Goal: Information Seeking & Learning: Learn about a topic

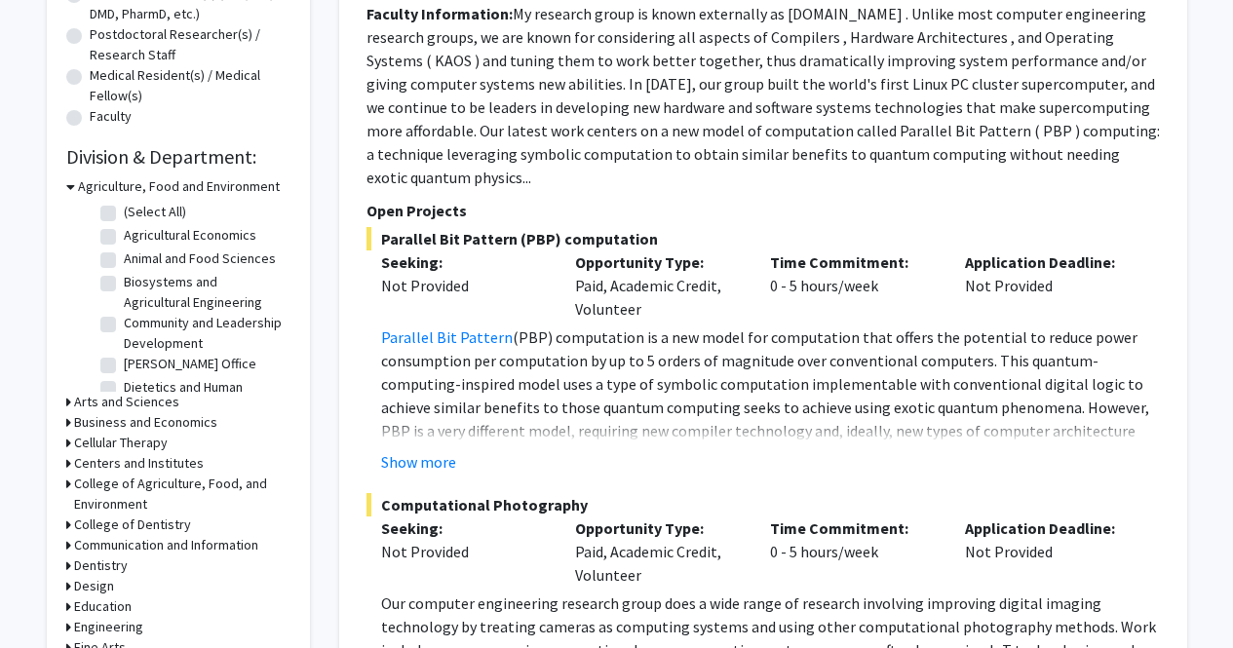
scroll to position [456, 0]
click at [69, 180] on icon at bounding box center [70, 185] width 9 height 20
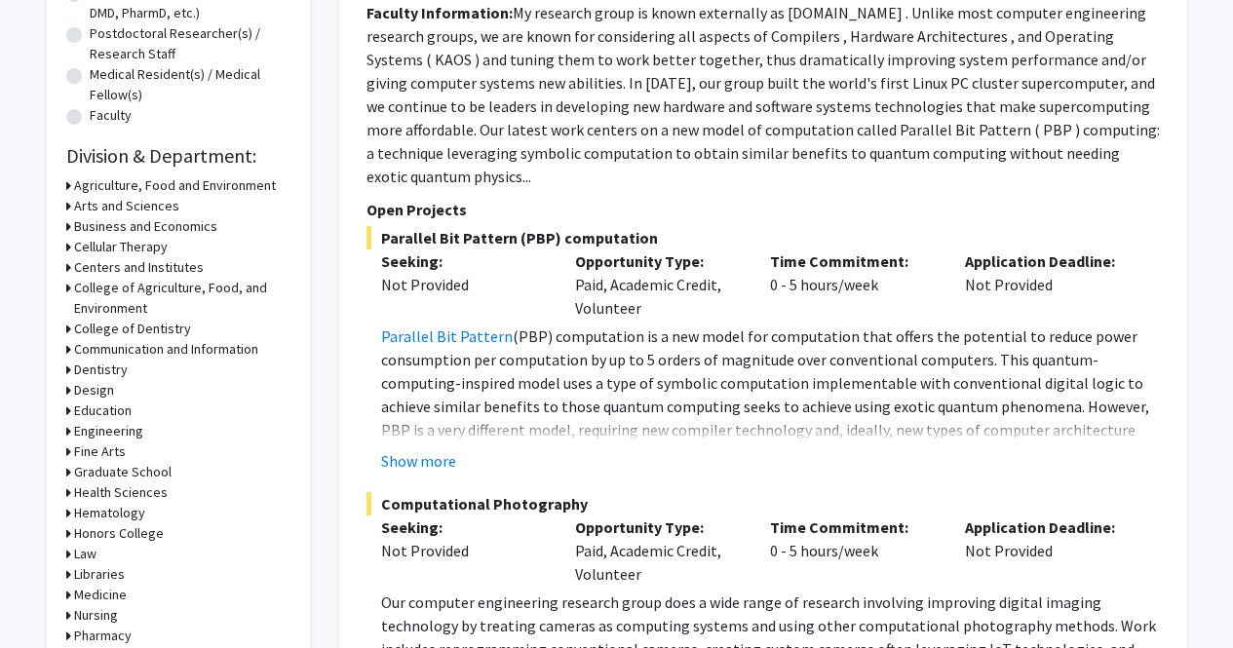
click at [71, 405] on div "Education" at bounding box center [178, 410] width 224 height 20
click at [63, 408] on div "Refine By Collaboration Status: Collaboration Status All Faculty/Staff Collabor…" at bounding box center [178, 197] width 263 height 1099
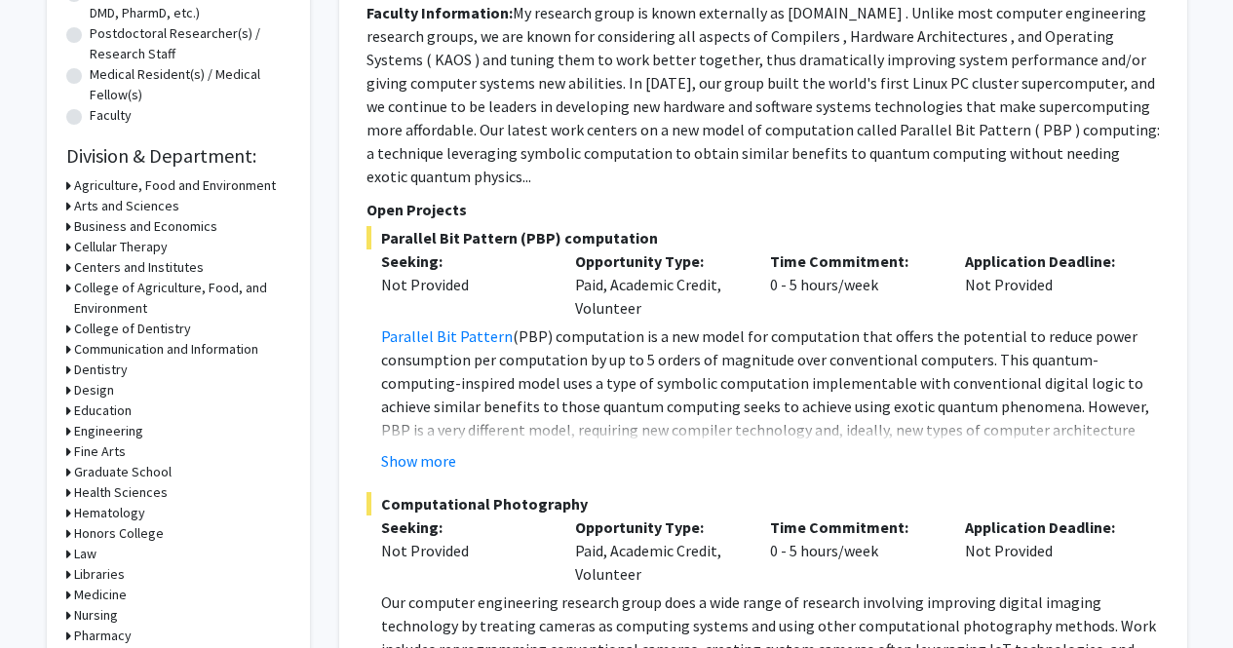
click at [74, 412] on h3 "Education" at bounding box center [102, 410] width 57 height 20
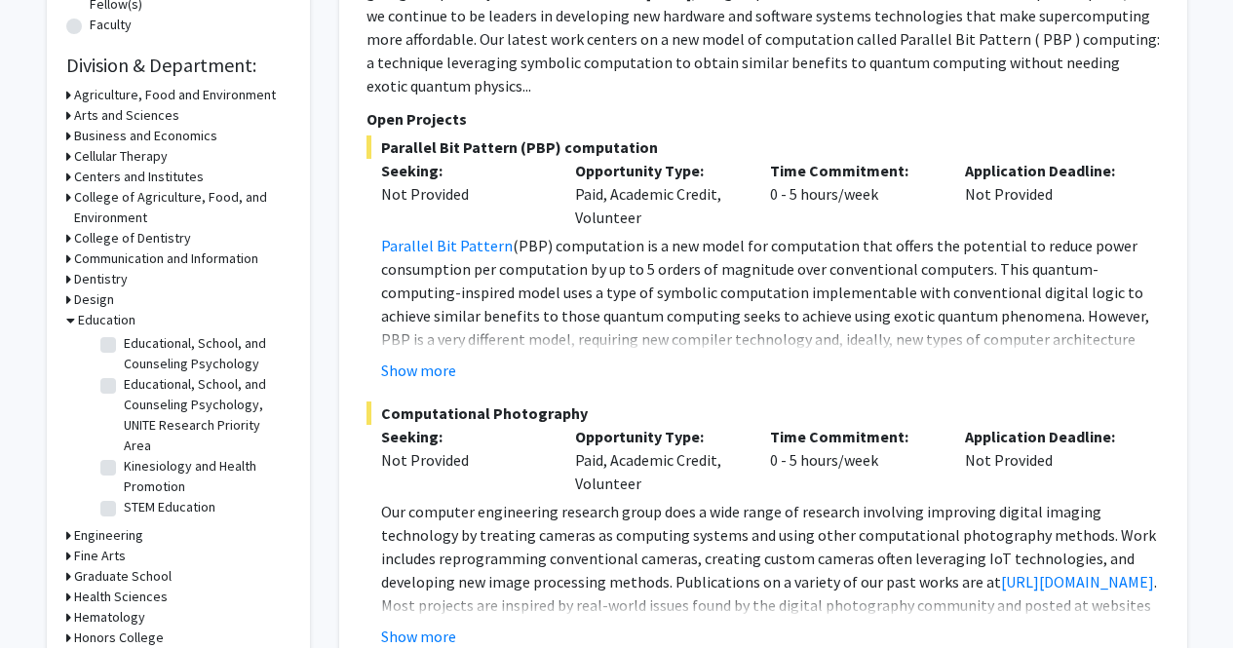
scroll to position [189, 0]
click at [124, 472] on label "Kinesiology and Health Promotion" at bounding box center [205, 476] width 162 height 41
click at [124, 469] on input "Kinesiology and Health Promotion" at bounding box center [130, 462] width 13 height 13
checkbox input "true"
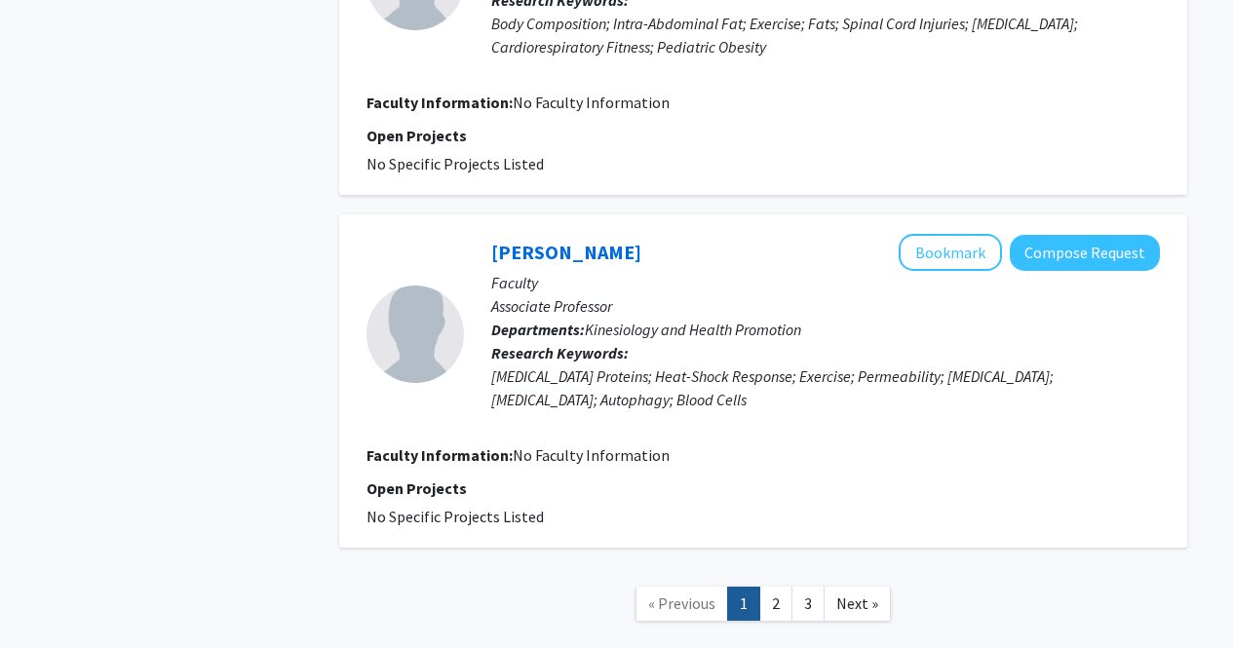
scroll to position [3872, 0]
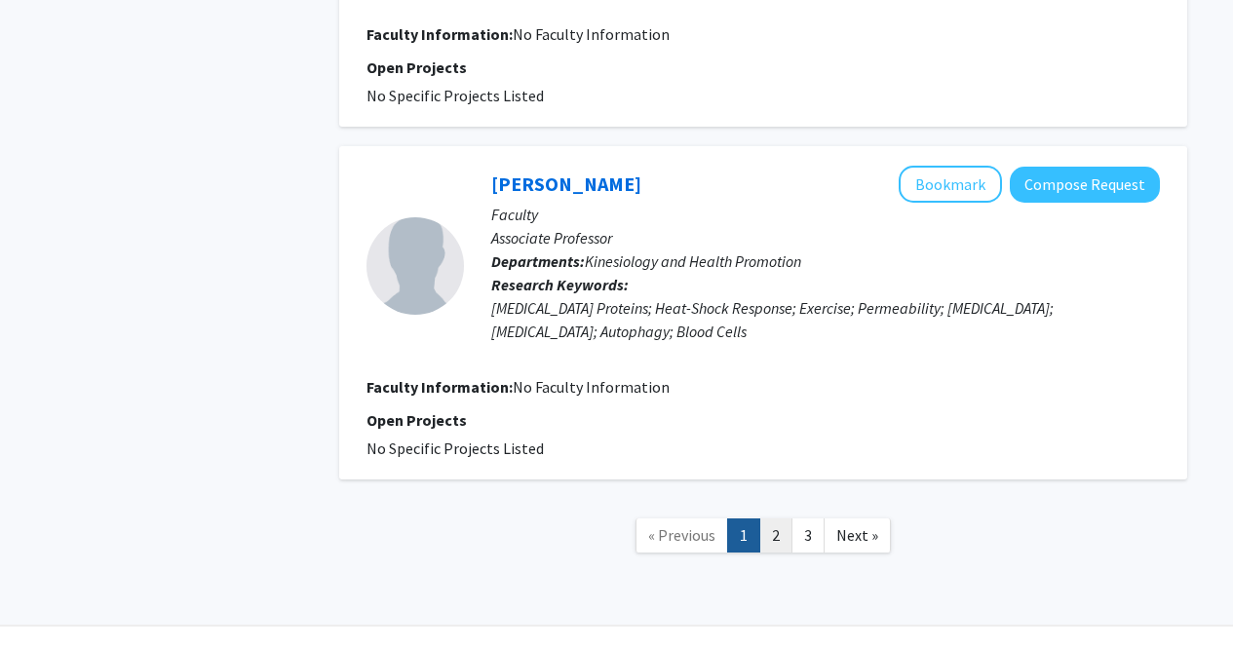
click at [772, 518] on link "2" at bounding box center [775, 535] width 33 height 34
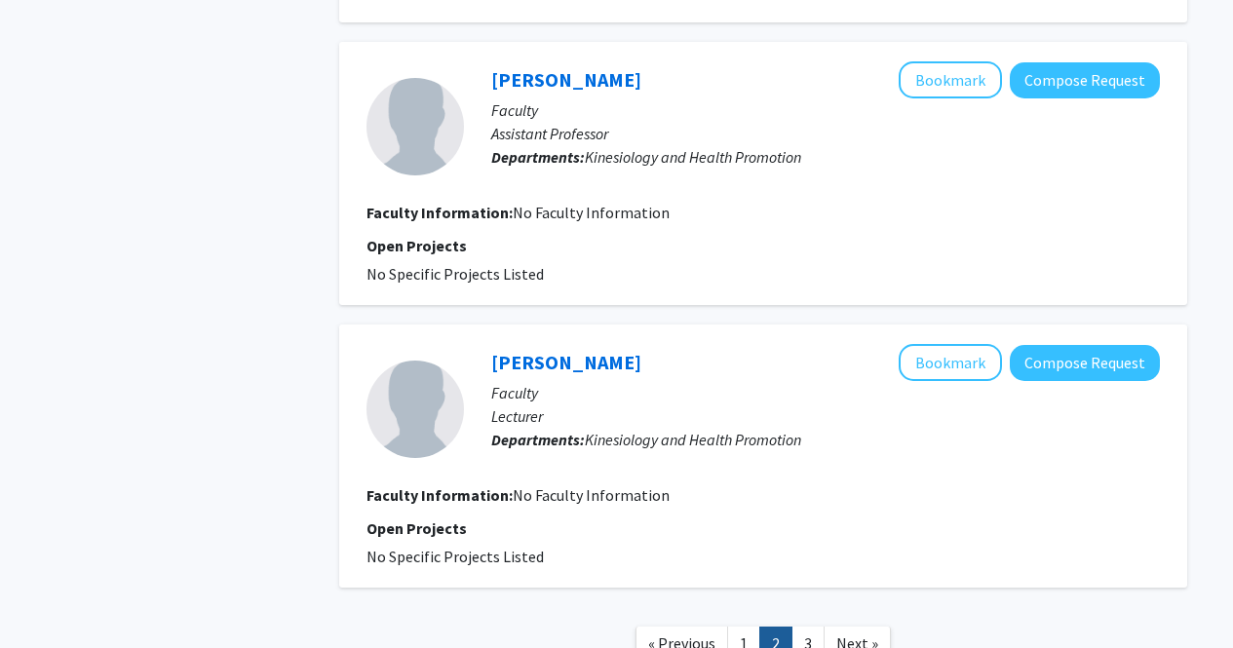
scroll to position [2641, 0]
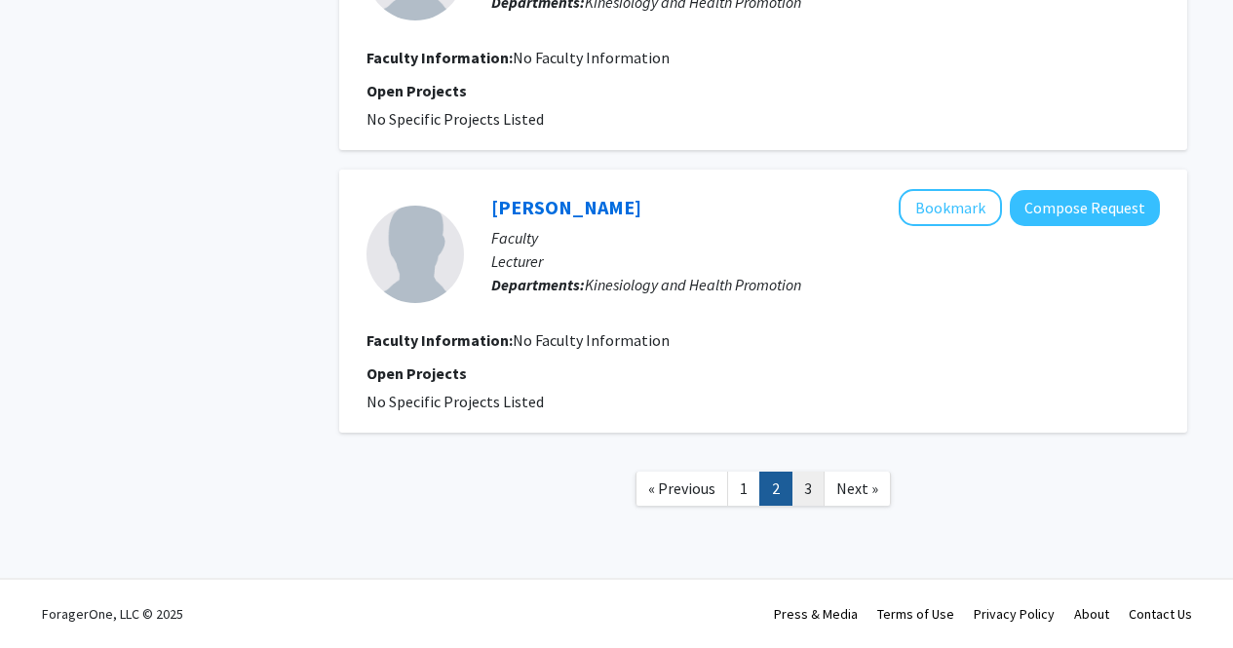
click at [799, 484] on link "3" at bounding box center [807, 489] width 33 height 34
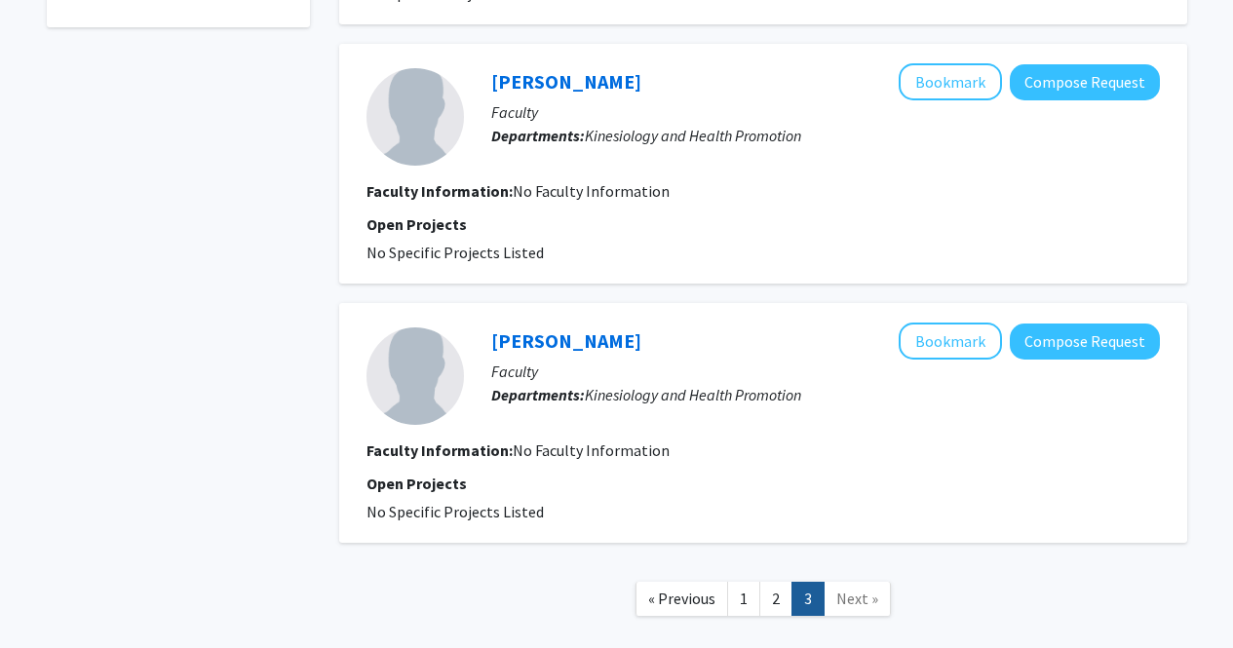
scroll to position [805, 0]
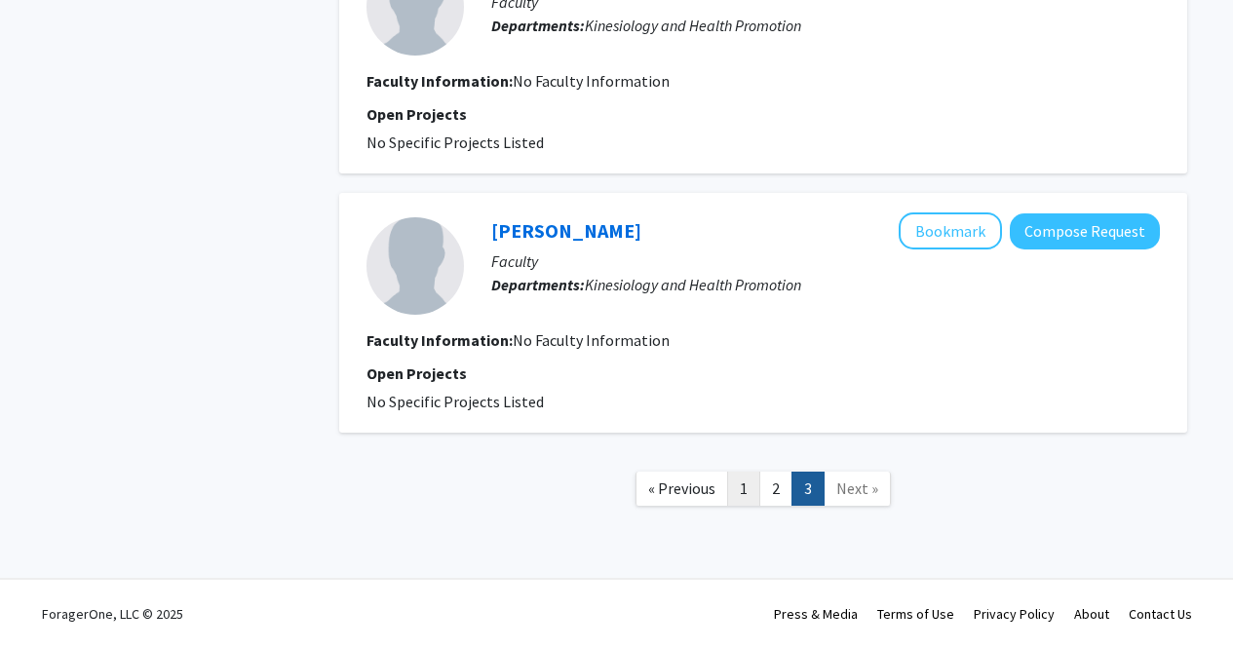
click at [740, 481] on link "1" at bounding box center [743, 489] width 33 height 34
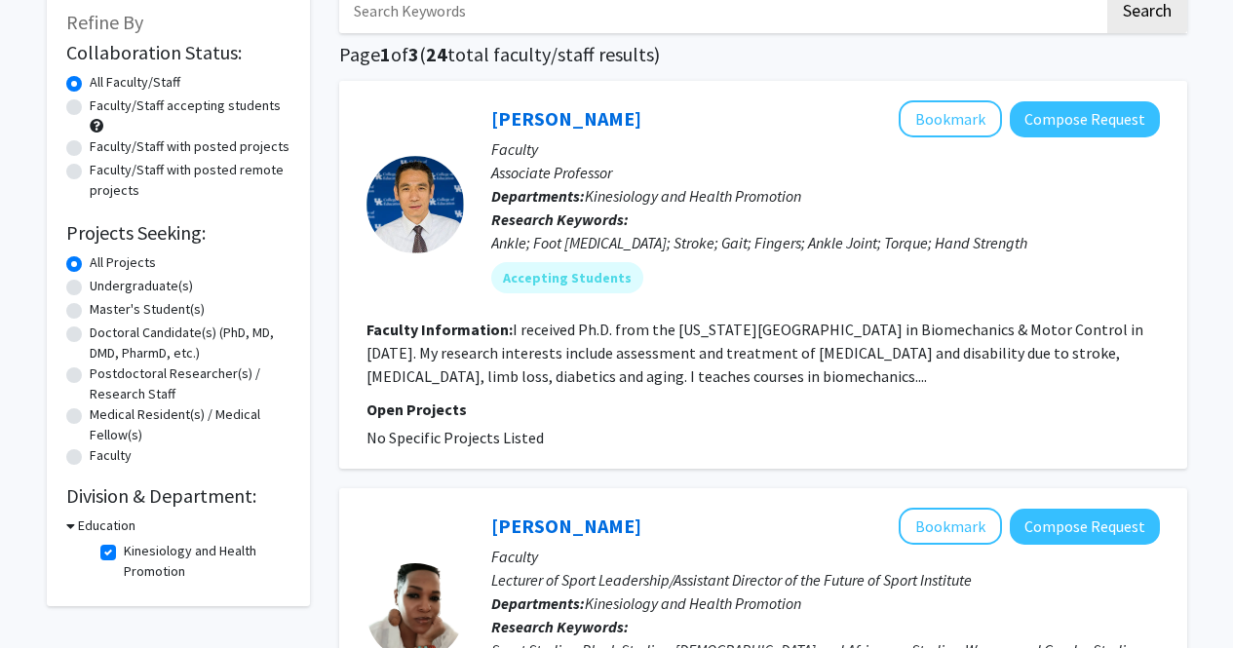
scroll to position [128, 0]
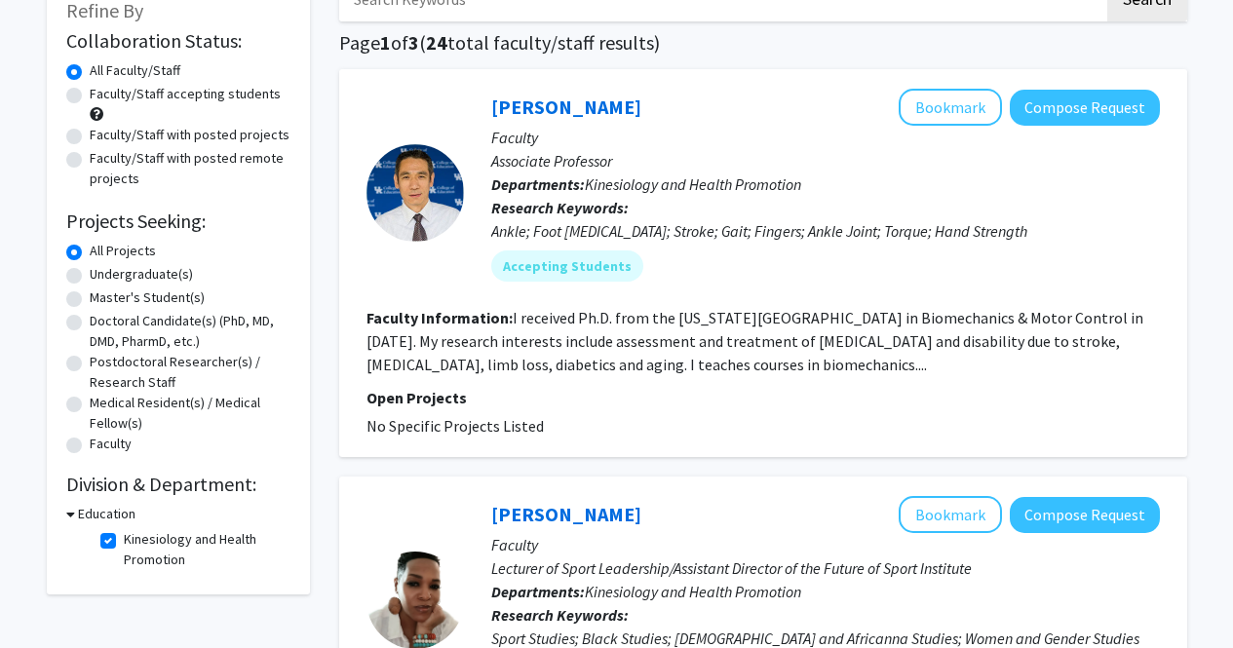
click at [124, 543] on label "Kinesiology and Health Promotion" at bounding box center [205, 549] width 162 height 41
click at [124, 542] on input "Kinesiology and Health Promotion" at bounding box center [130, 535] width 13 height 13
checkbox input "false"
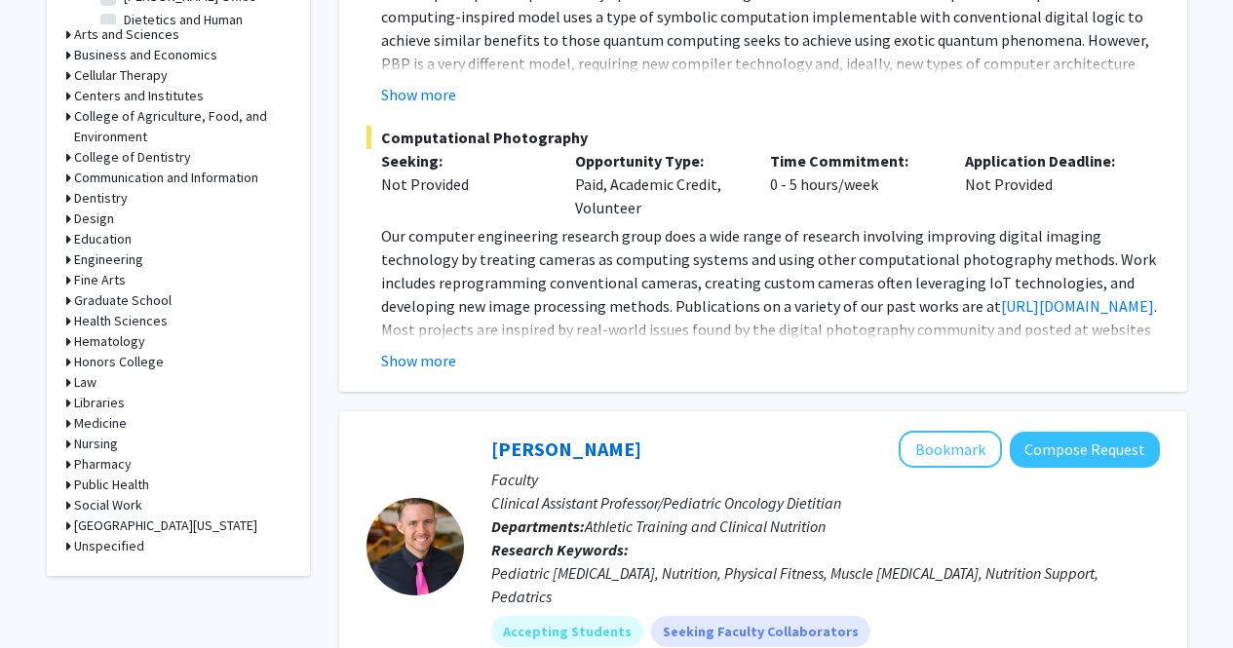
scroll to position [823, 0]
click at [66, 319] on icon at bounding box center [68, 320] width 5 height 20
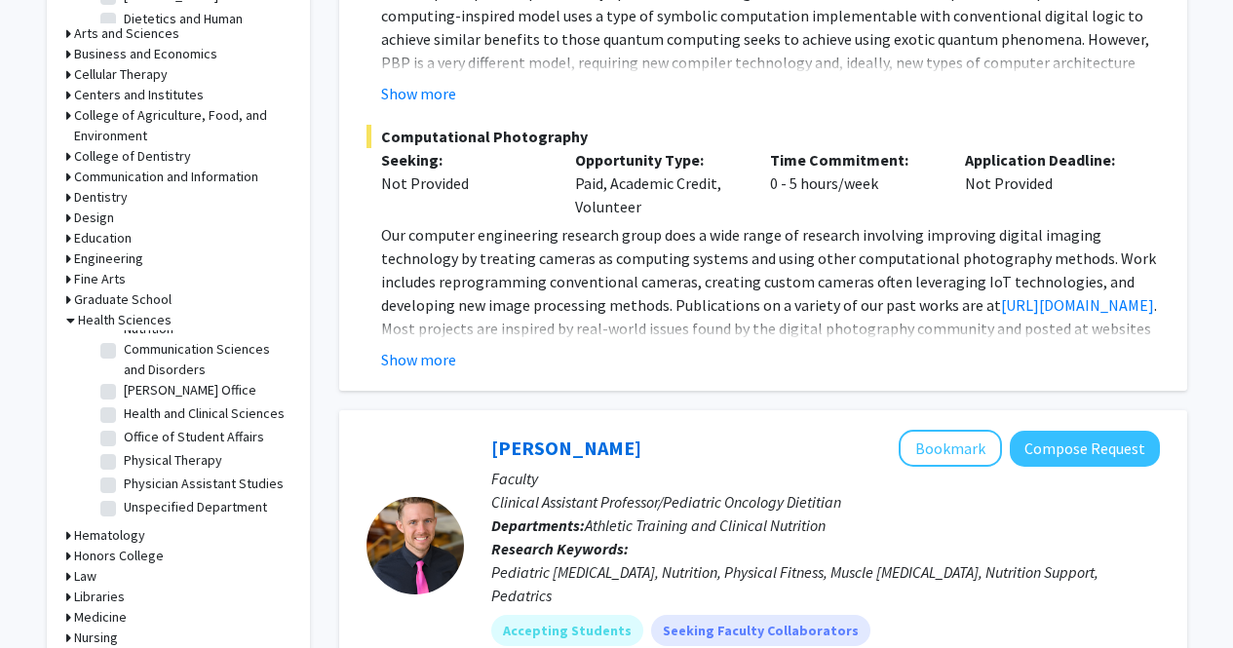
scroll to position [95, 0]
click at [124, 450] on label "Physical Therapy" at bounding box center [173, 460] width 98 height 20
click at [124, 450] on input "Physical Therapy" at bounding box center [130, 456] width 13 height 13
checkbox input "true"
